Goal: Task Accomplishment & Management: Manage account settings

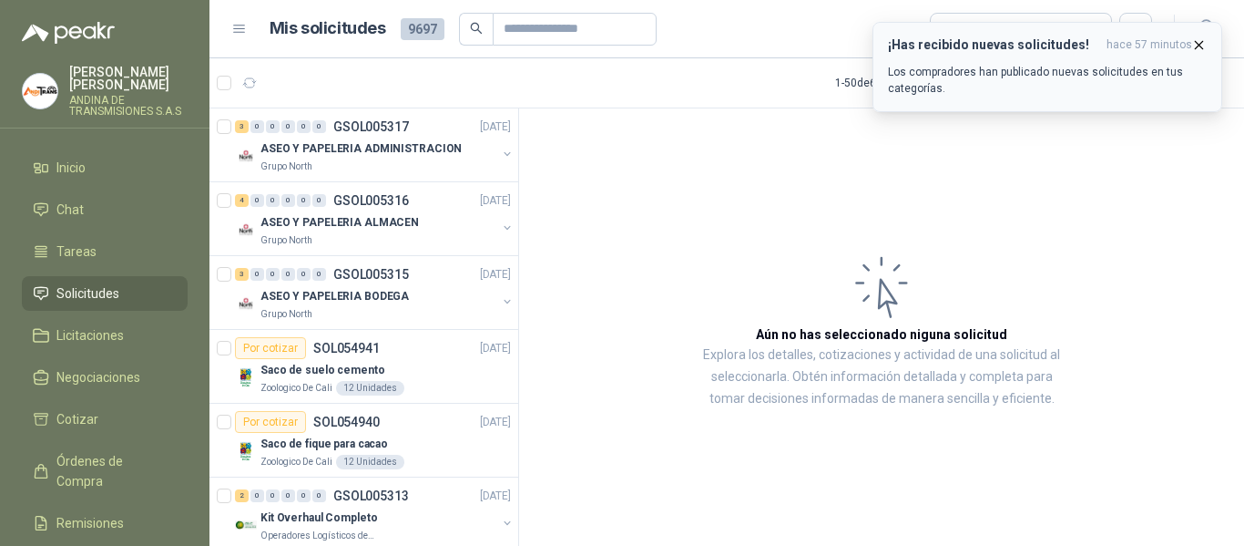
click at [1203, 45] on icon "button" at bounding box center [1199, 44] width 15 height 15
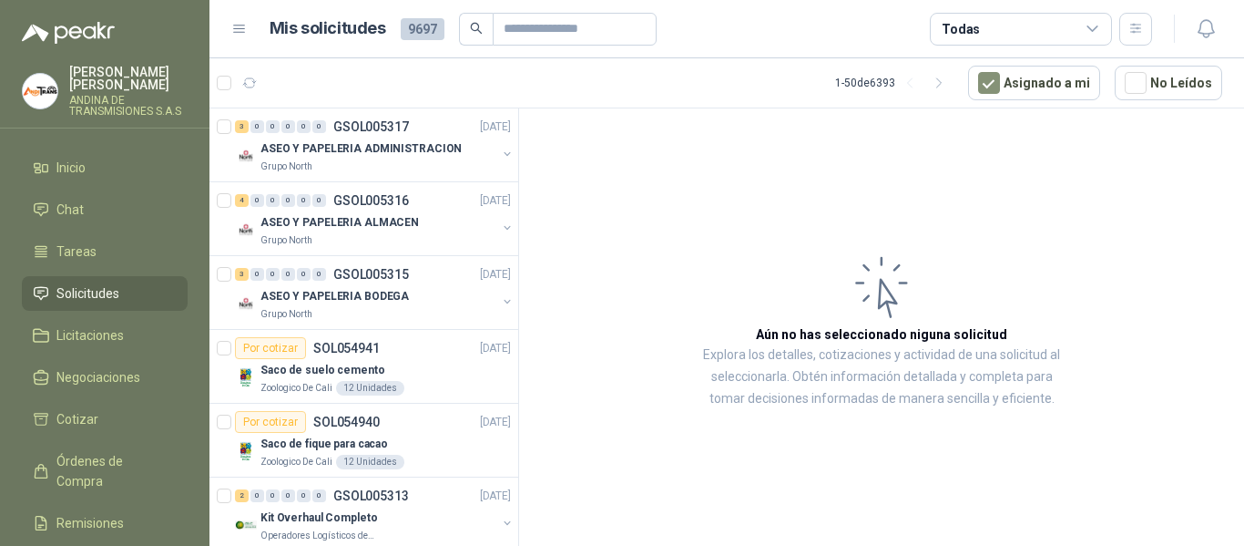
click at [1208, 22] on div "¡Has recibido nuevas solicitudes! hace 57 minutos Los compradores han publicado…" at bounding box center [1048, 22] width 350 height 0
click at [1204, 36] on icon "button" at bounding box center [1205, 28] width 15 height 17
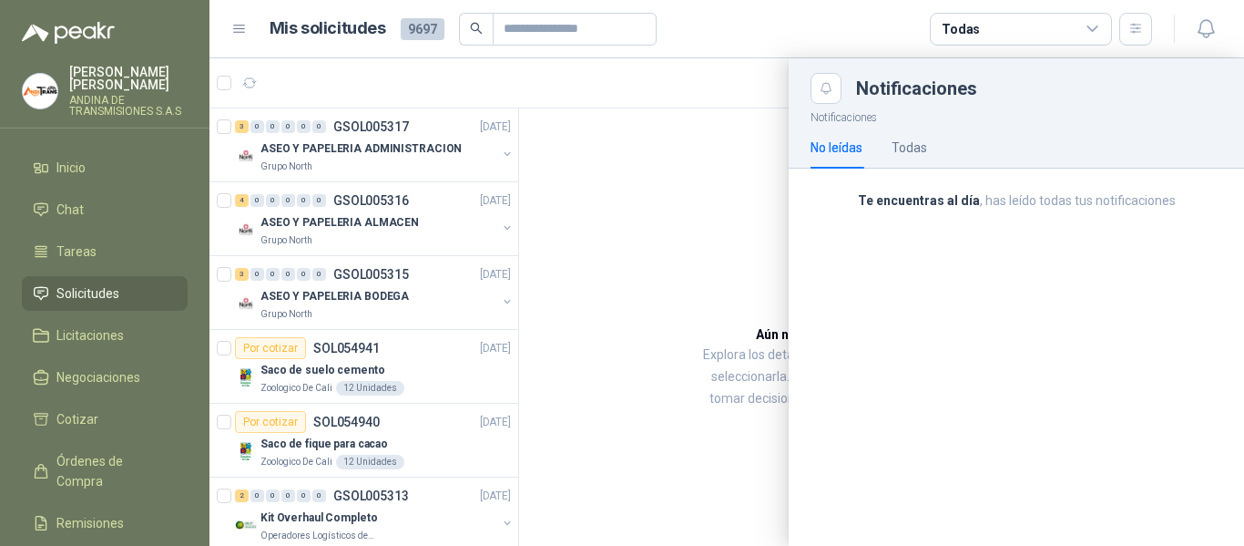
click at [692, 112] on div at bounding box center [727, 301] width 1035 height 487
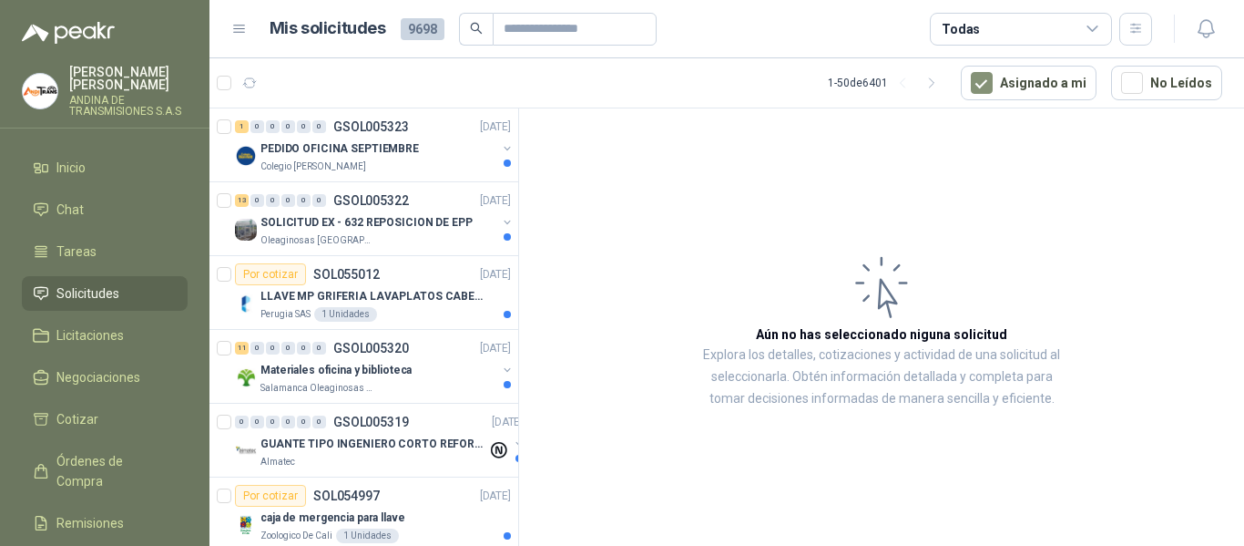
click at [93, 280] on link "Solicitudes" at bounding box center [105, 293] width 166 height 35
click at [406, 147] on p "PEDIDO OFICINA SEPTIEMBRE" at bounding box center [340, 148] width 159 height 17
